Goal: Book appointment/travel/reservation

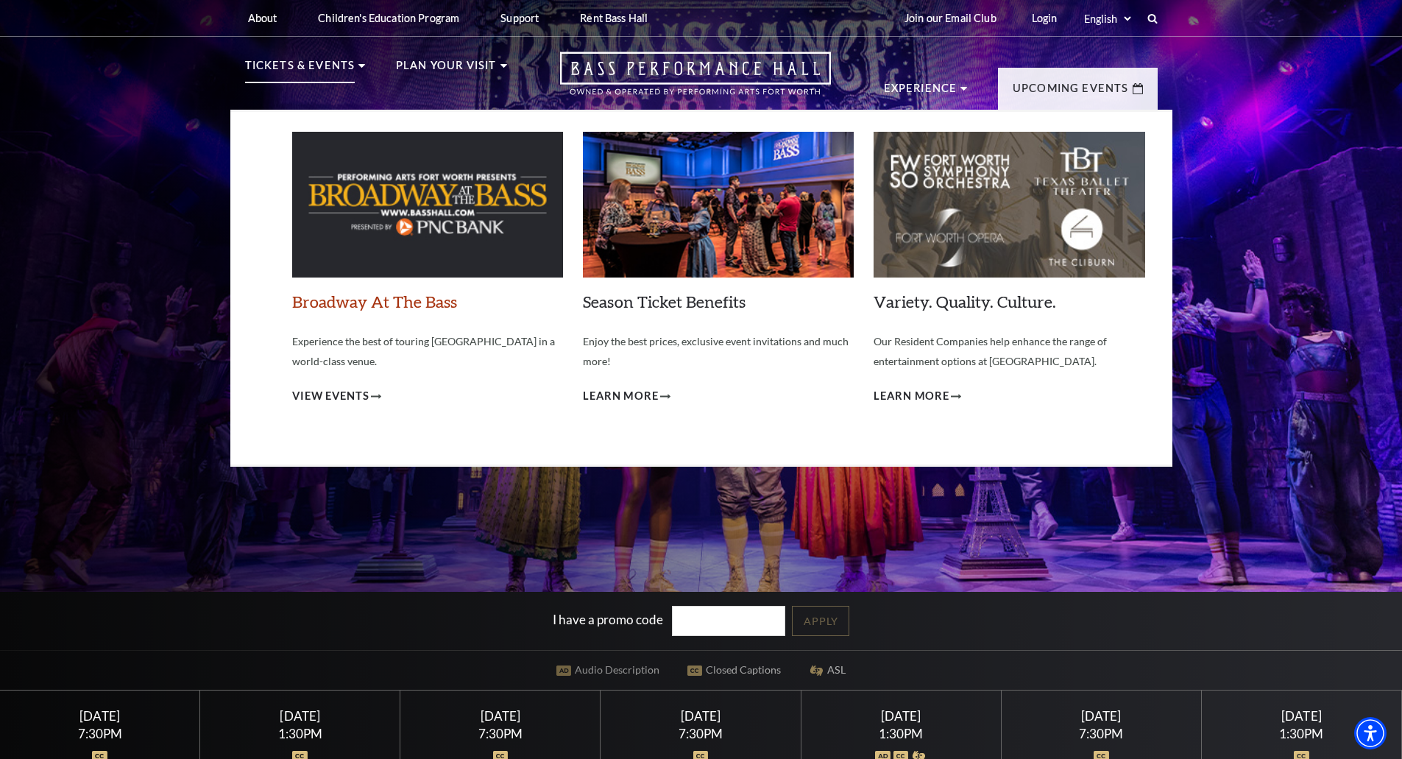
click at [402, 298] on link "Broadway At The Bass" at bounding box center [374, 301] width 165 height 20
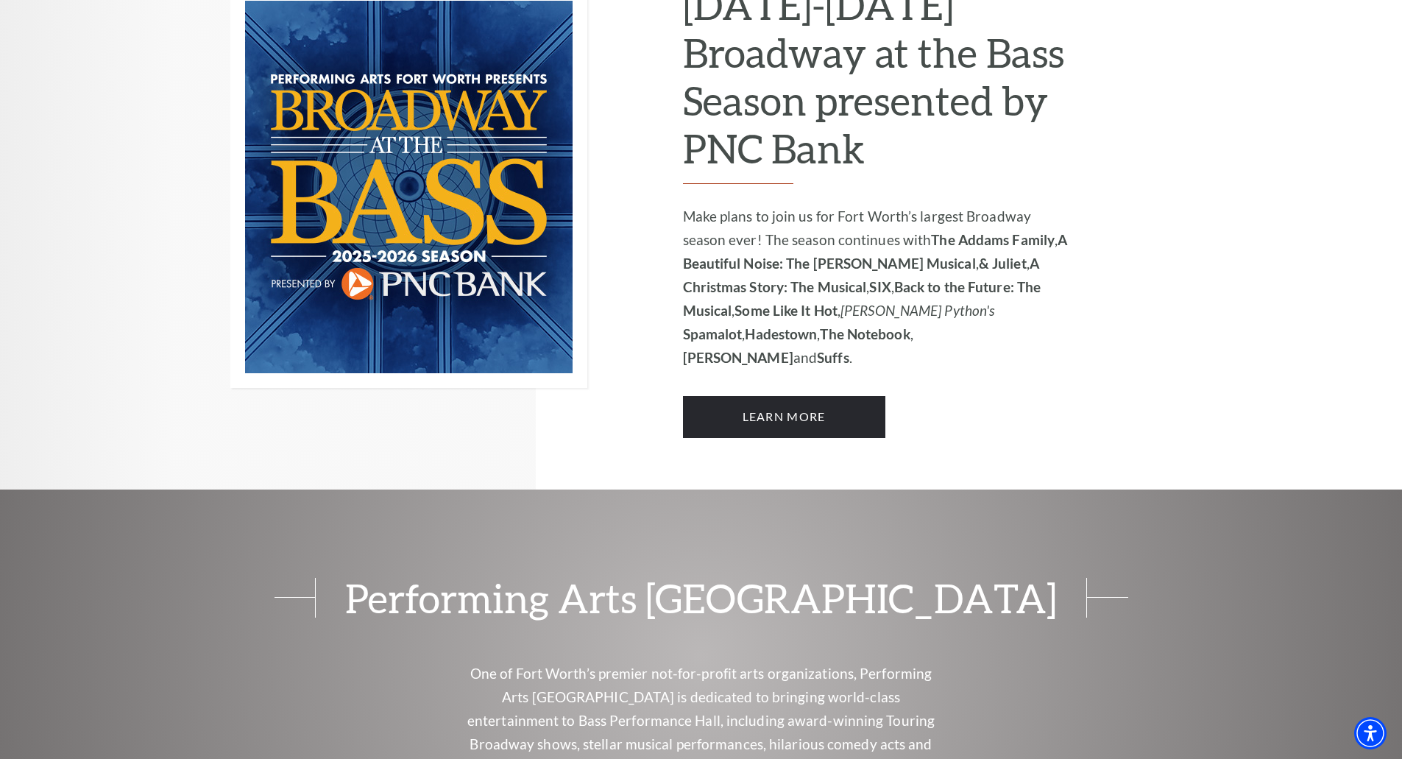
scroll to position [1091, 0]
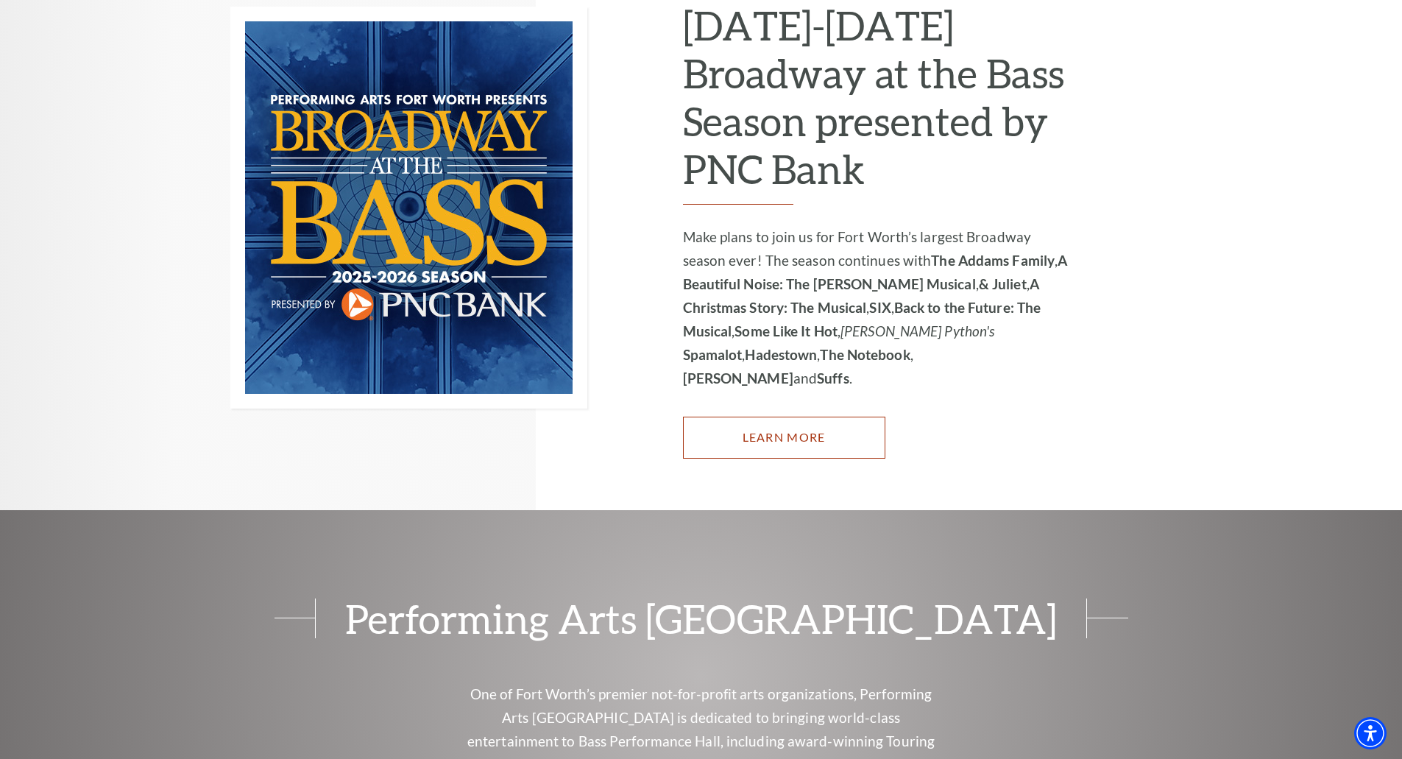
click at [826, 417] on link "Learn More" at bounding box center [784, 437] width 202 height 41
